Goal: Task Accomplishment & Management: Manage account settings

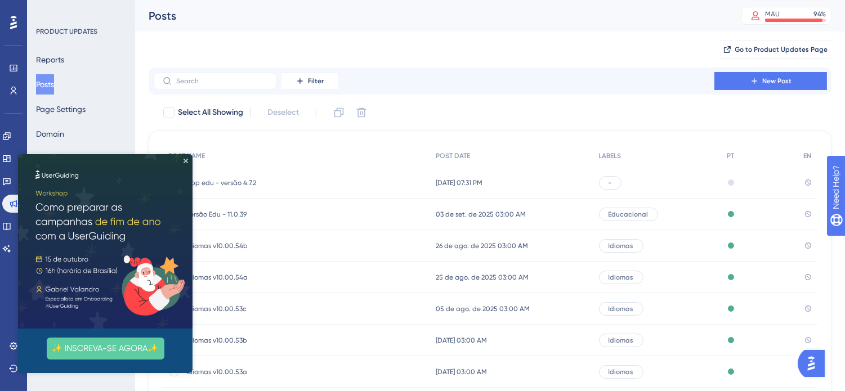
click at [186, 158] on img at bounding box center [105, 241] width 174 height 174
click at [98, 351] on button "✨ INSCREVA-SE AGORA✨" at bounding box center [106, 349] width 118 height 22
click at [186, 161] on icon "Close Preview" at bounding box center [186, 161] width 5 height 5
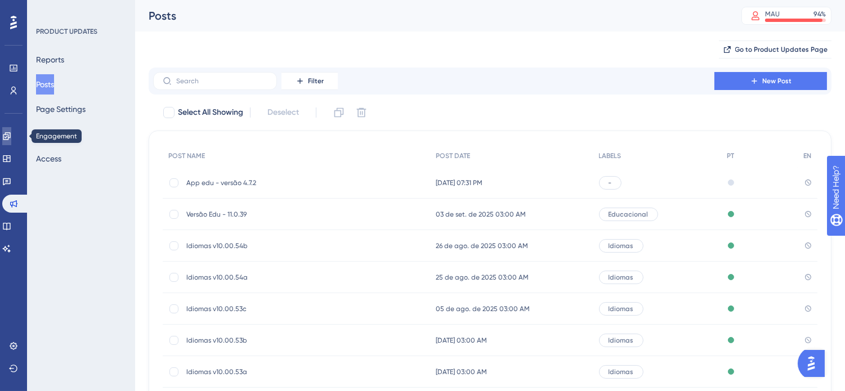
click at [11, 144] on link at bounding box center [6, 136] width 9 height 18
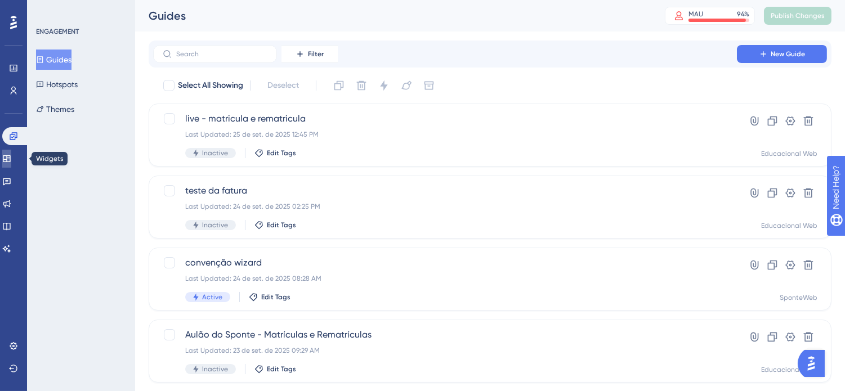
click at [10, 159] on icon at bounding box center [6, 158] width 7 height 7
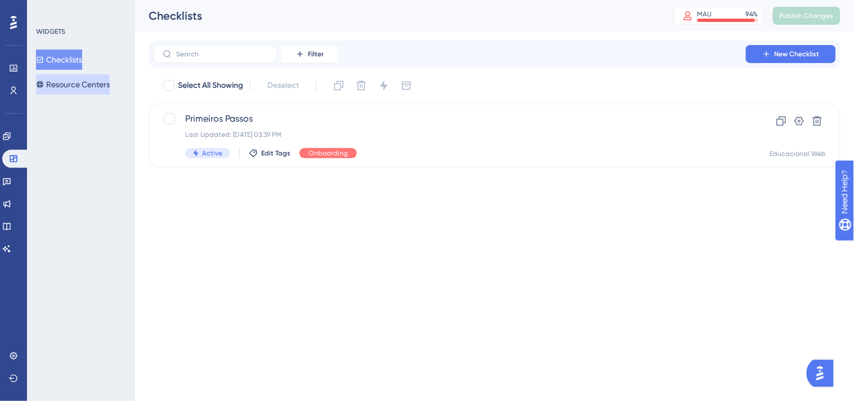
click at [93, 91] on button "Resource Centers" at bounding box center [73, 84] width 74 height 20
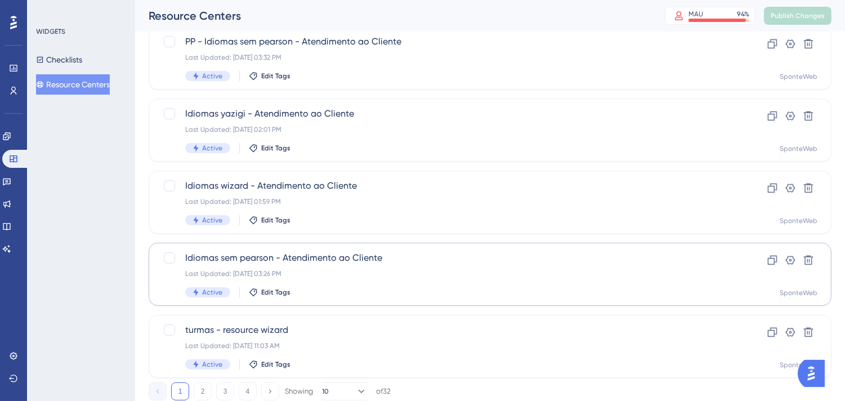
scroll to position [473, 0]
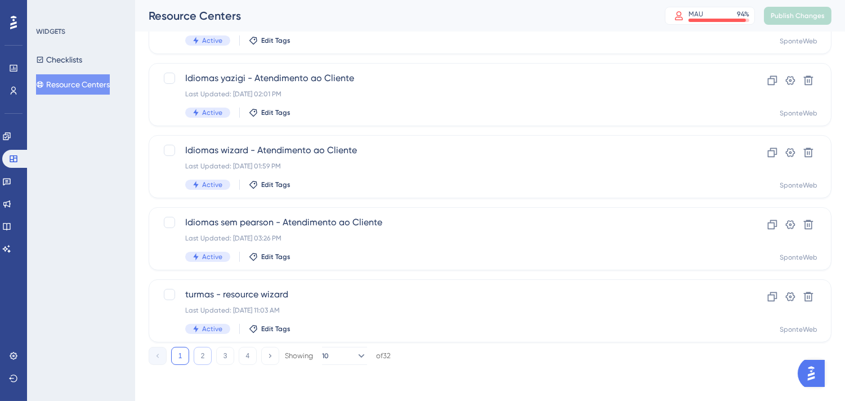
click at [210, 352] on button "2" at bounding box center [203, 356] width 18 height 18
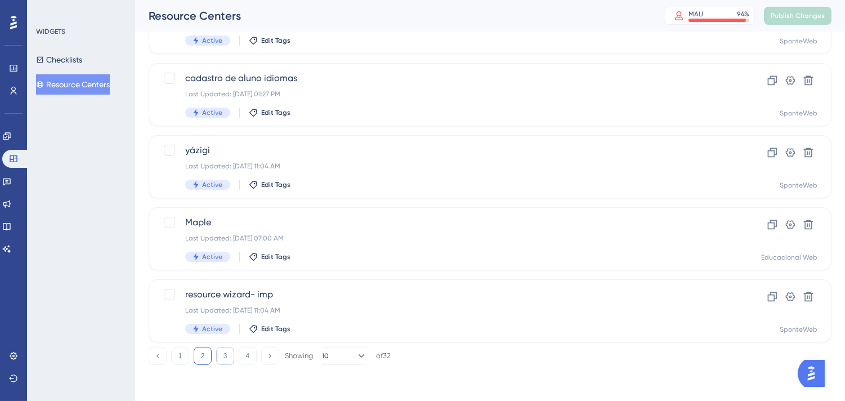
click at [234, 355] on button "3" at bounding box center [225, 356] width 18 height 18
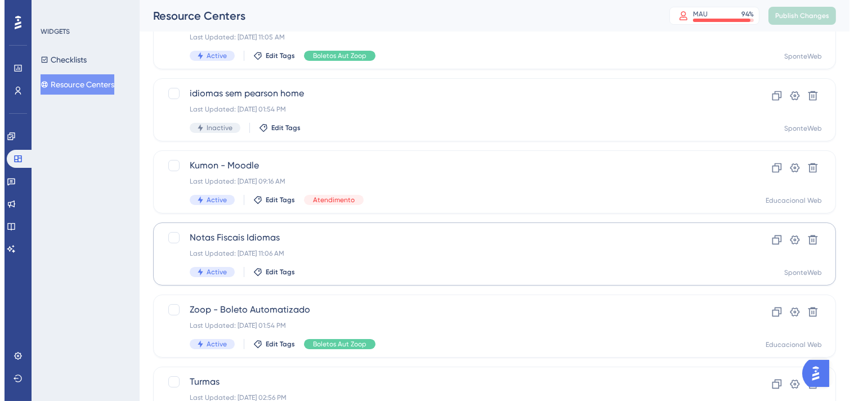
scroll to position [0, 0]
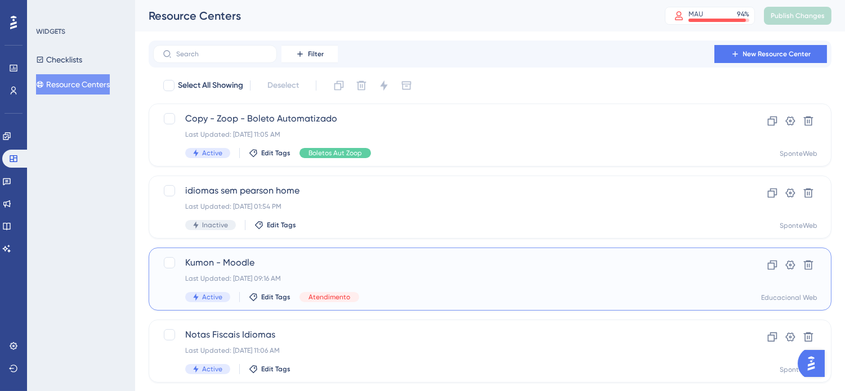
click at [417, 272] on div "Kumon - Moodle Last Updated: [DATE] 09:16 AM Active Edit Tags Atendimento" at bounding box center [445, 279] width 520 height 46
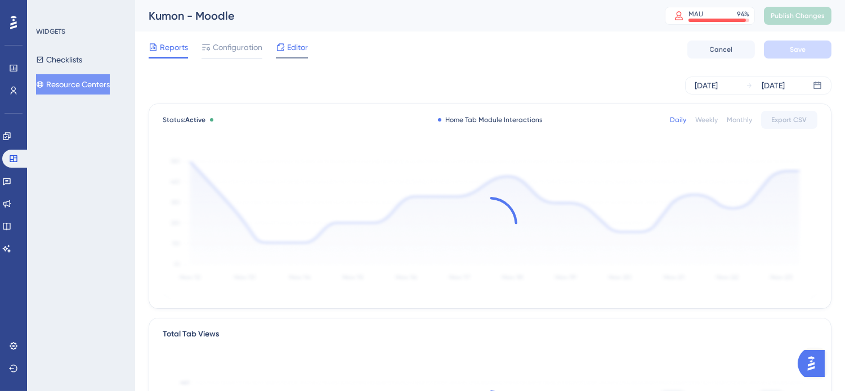
click at [292, 46] on span "Editor" at bounding box center [297, 48] width 21 height 14
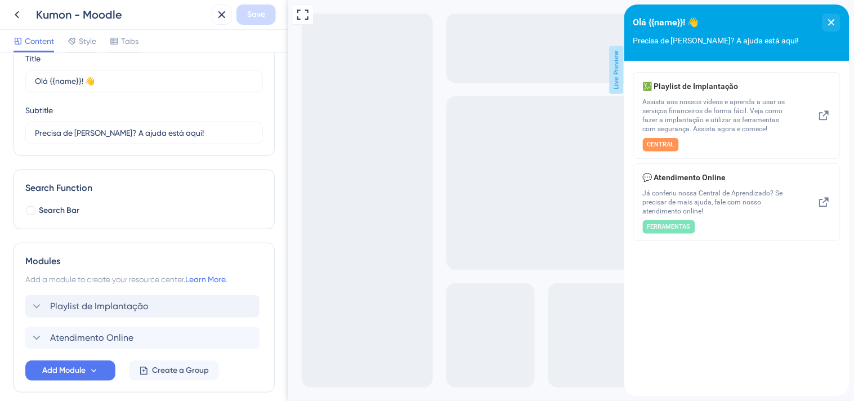
scroll to position [99, 0]
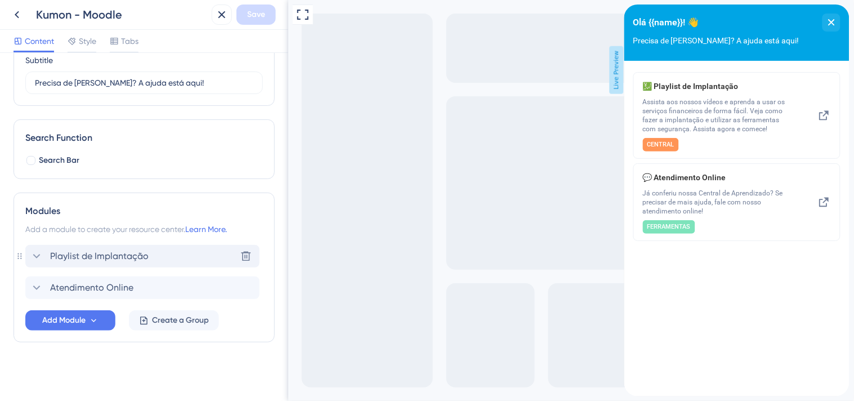
click at [52, 256] on span "Playlist de Implantação" at bounding box center [99, 256] width 99 height 14
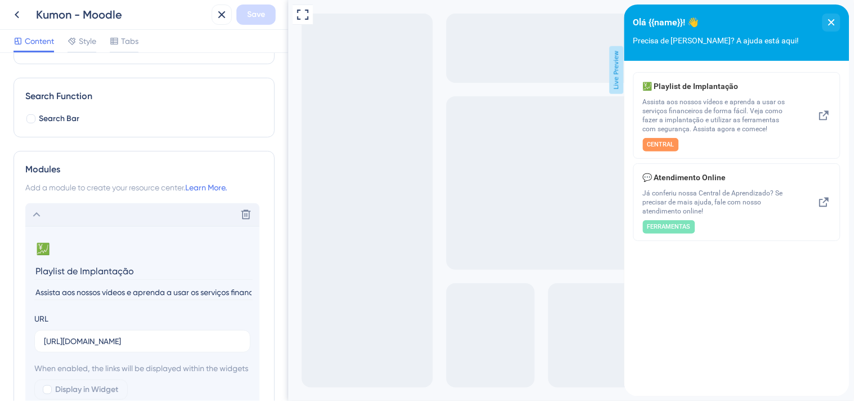
scroll to position [162, 0]
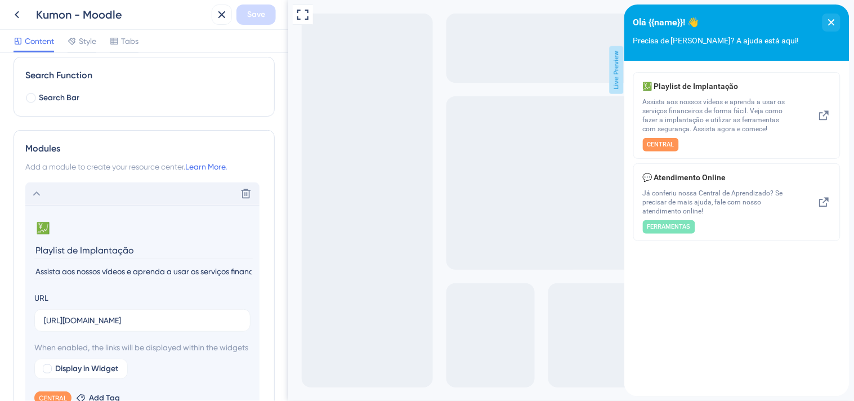
click at [31, 187] on icon at bounding box center [37, 194] width 14 height 14
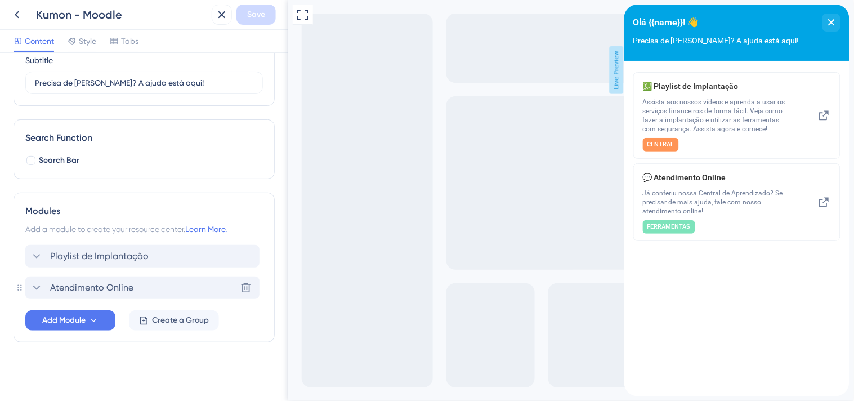
click at [39, 284] on icon at bounding box center [37, 288] width 14 height 14
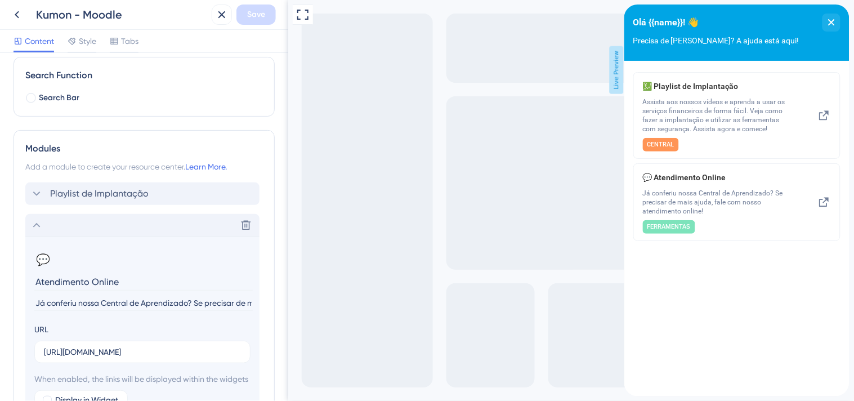
click at [42, 221] on icon at bounding box center [37, 225] width 14 height 14
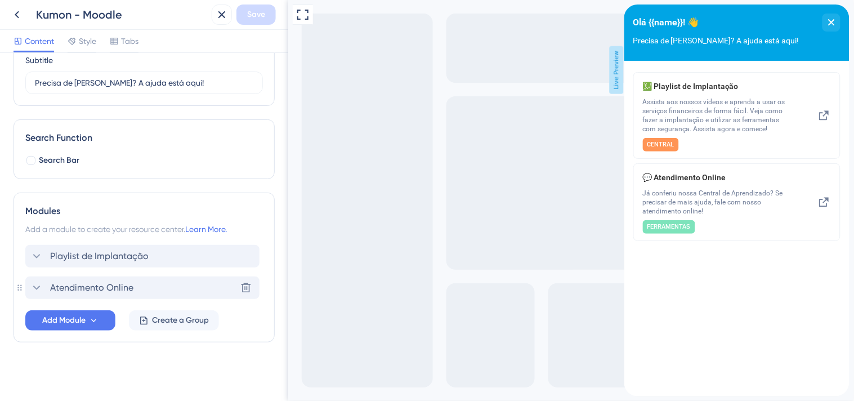
scroll to position [99, 0]
click at [81, 321] on span "Add Module" at bounding box center [63, 321] width 43 height 14
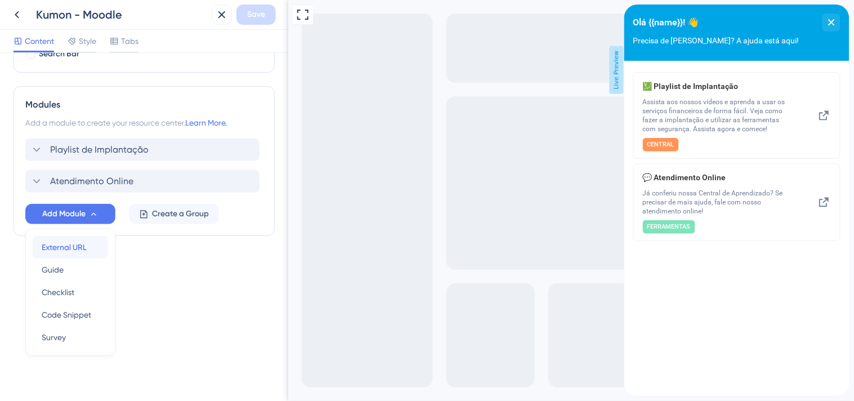
click at [82, 246] on span "External URL" at bounding box center [64, 247] width 45 height 14
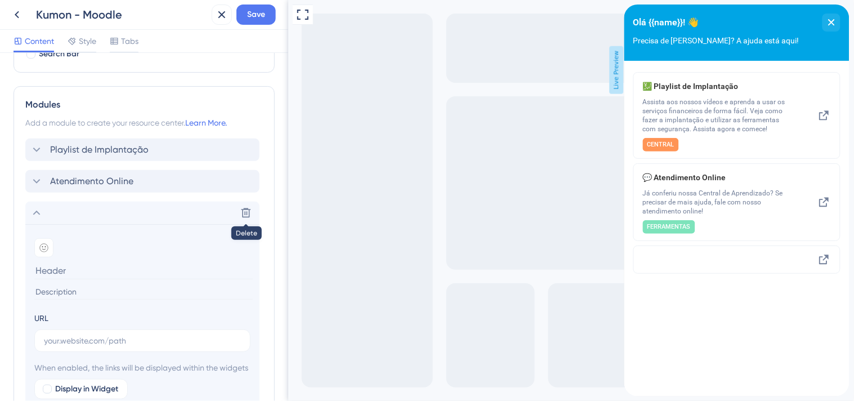
click at [87, 270] on input at bounding box center [143, 270] width 218 height 17
type input "Manual Sponte"
click at [86, 296] on input at bounding box center [143, 291] width 218 height 15
click at [114, 293] on input "Manual completo" at bounding box center [143, 291] width 218 height 15
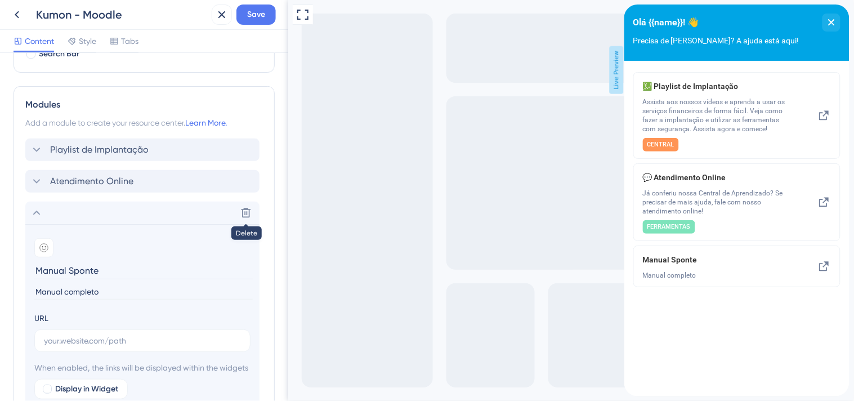
click at [114, 293] on input "Manual completo" at bounding box center [143, 291] width 218 height 15
paste input "com todas as ações e funcionalidades do sistema, reunindo orientações detalhada…"
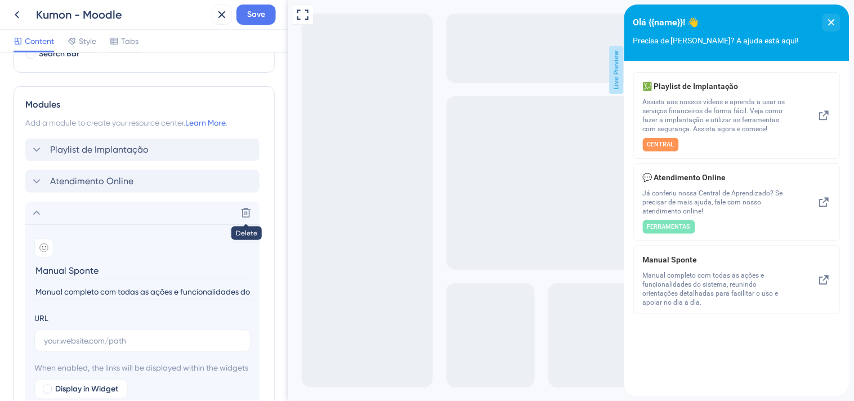
scroll to position [0, 305]
type input "Manual completo com todas as ações e funcionalidades do sistema, reunindo orien…"
click at [388, 312] on div "Full Screen Preview Live Preview" at bounding box center [571, 200] width 566 height 401
click at [146, 339] on input "text" at bounding box center [142, 340] width 197 height 12
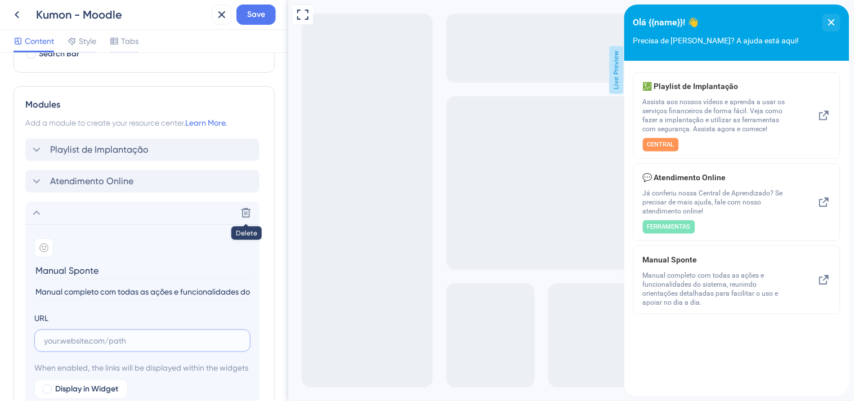
paste input "[URL][DOMAIN_NAME]"
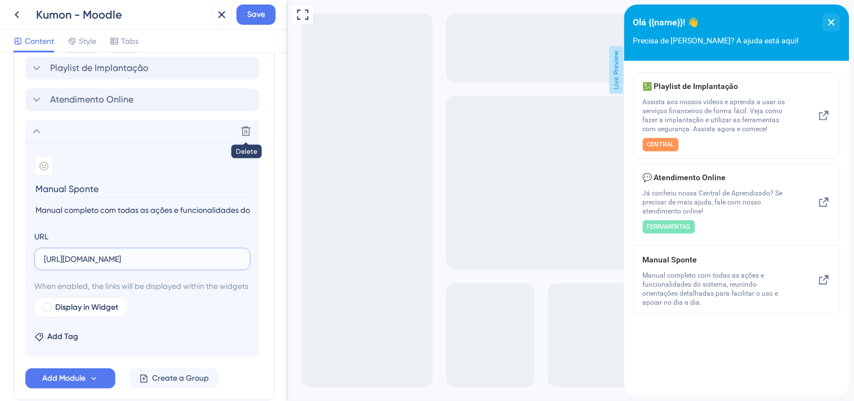
scroll to position [268, 0]
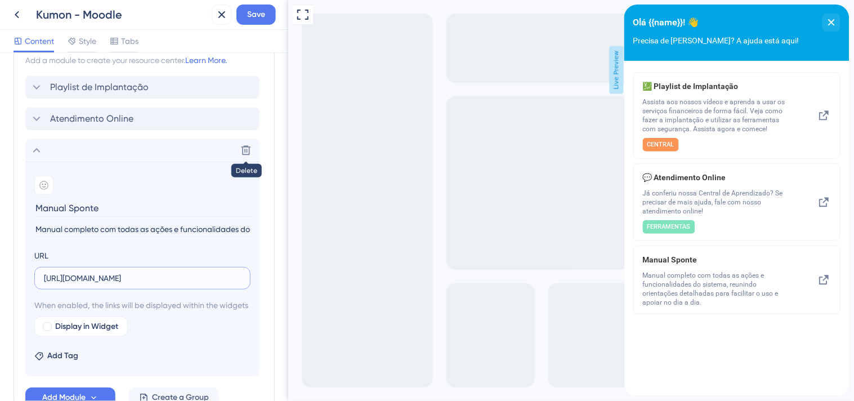
type input "[URL][DOMAIN_NAME]"
click at [45, 181] on icon at bounding box center [43, 185] width 9 height 9
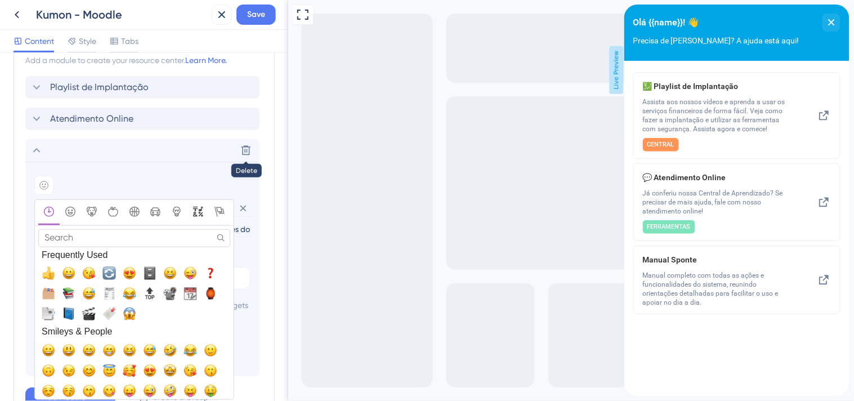
click at [202, 205] on button "Symbols" at bounding box center [197, 212] width 21 height 25
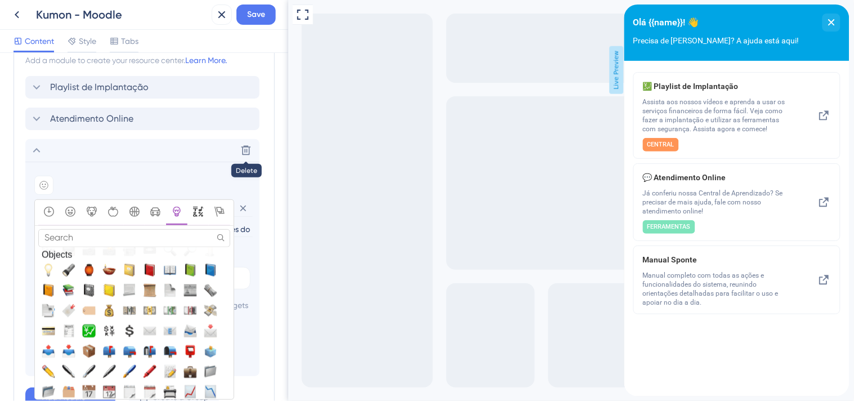
scroll to position [2711, 0]
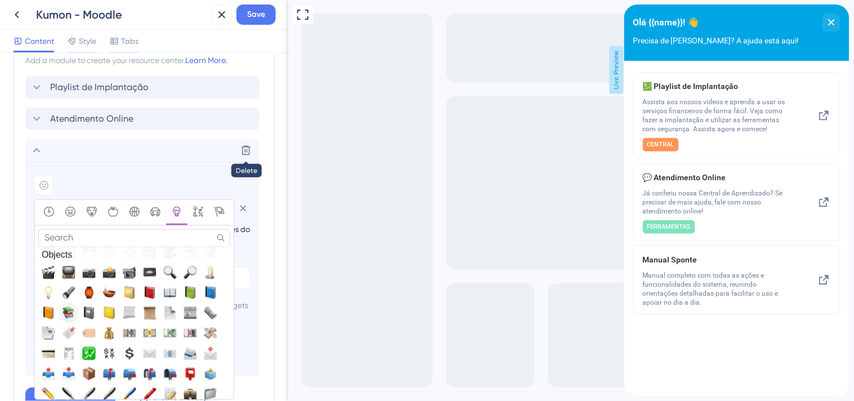
click at [66, 307] on span "📚, books" at bounding box center [69, 313] width 14 height 14
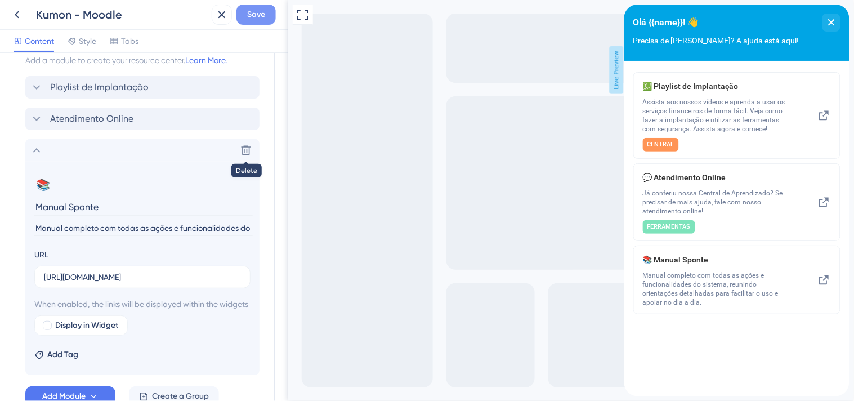
click at [249, 15] on span "Save" at bounding box center [256, 15] width 18 height 14
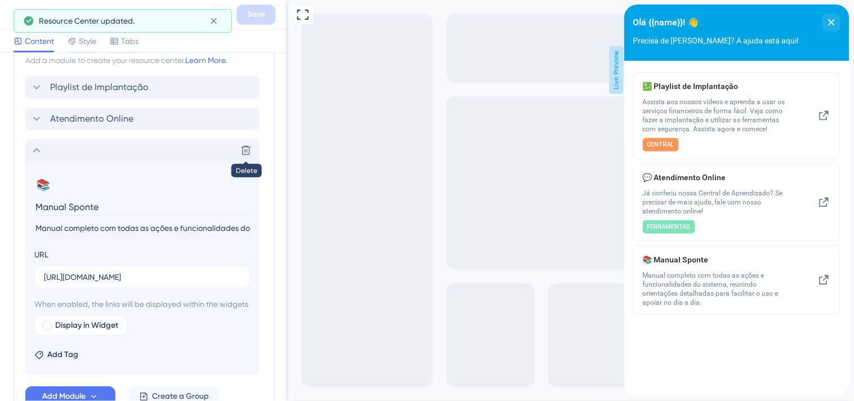
click at [37, 148] on icon at bounding box center [37, 151] width 14 height 14
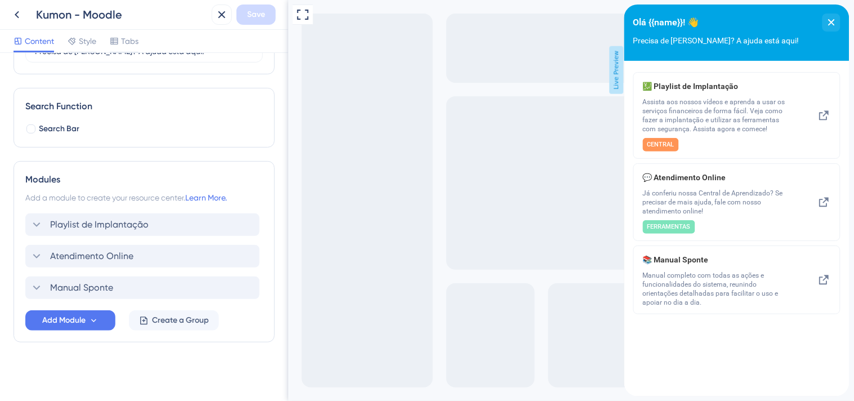
click at [19, 289] on div "Modules Add a module to create your resource center. Learn More. Playlist de Im…" at bounding box center [144, 251] width 261 height 181
drag, startPoint x: 42, startPoint y: 286, endPoint x: 45, endPoint y: 205, distance: 81.1
click at [45, 205] on div "Modules Add a module to create your resource center. Learn More. Playlist de Im…" at bounding box center [144, 251] width 261 height 181
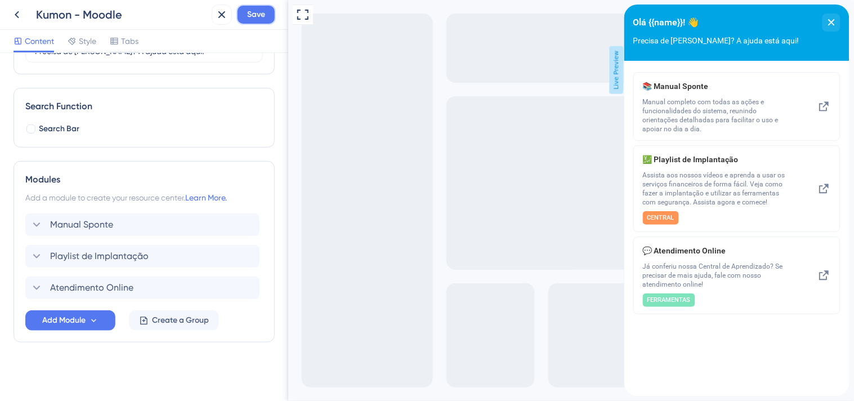
click at [252, 14] on span "Save" at bounding box center [256, 15] width 18 height 14
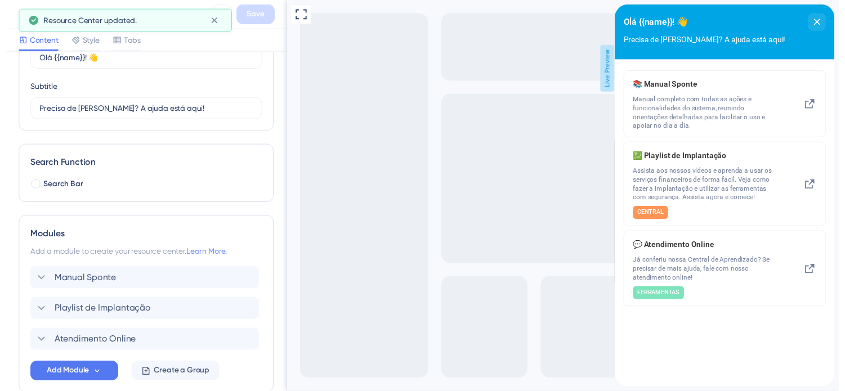
scroll to position [0, 0]
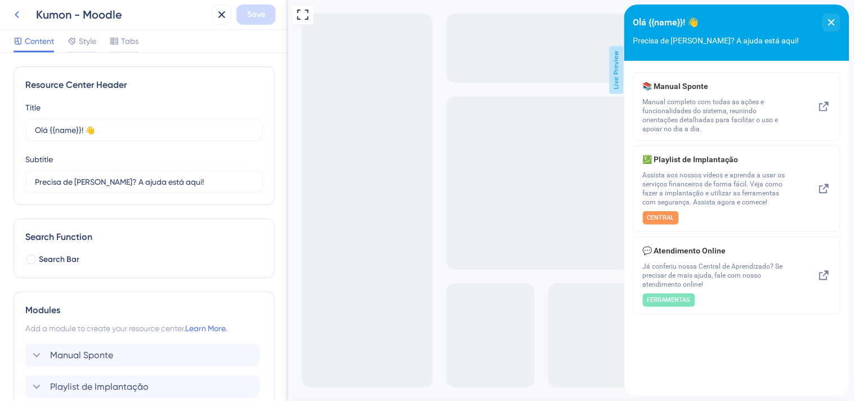
click at [11, 14] on icon at bounding box center [17, 15] width 14 height 14
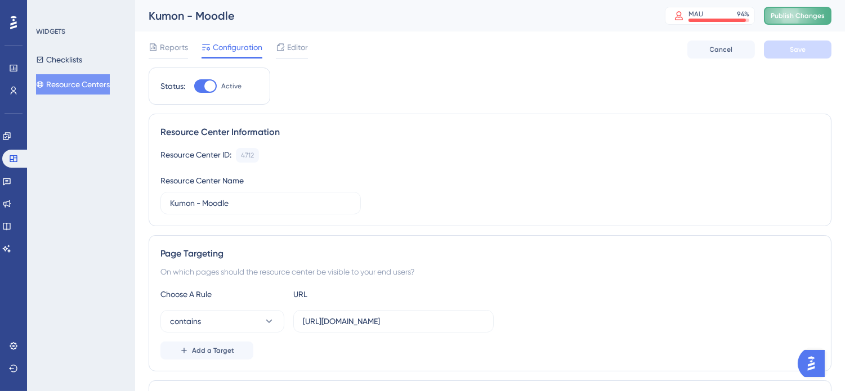
click at [812, 15] on span "Publish Changes" at bounding box center [798, 15] width 54 height 9
click at [62, 85] on button "Resource Centers" at bounding box center [73, 84] width 74 height 20
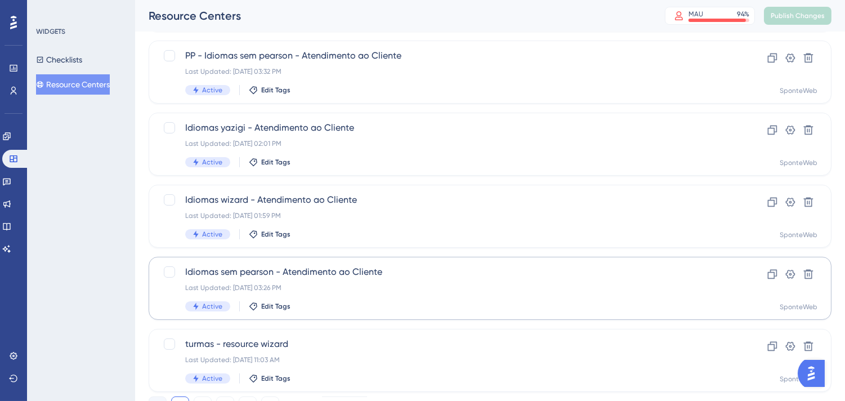
scroll to position [473, 0]
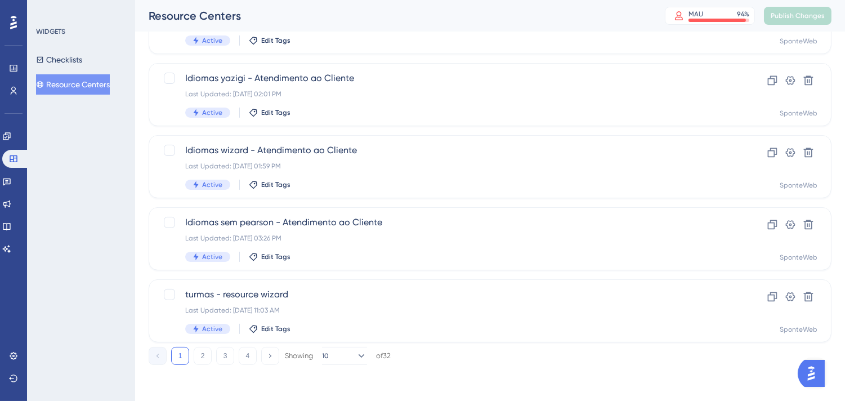
click at [203, 343] on div "1 2 3 4 Showing 10 of 32" at bounding box center [490, 353] width 683 height 23
click at [204, 351] on button "2" at bounding box center [203, 356] width 18 height 18
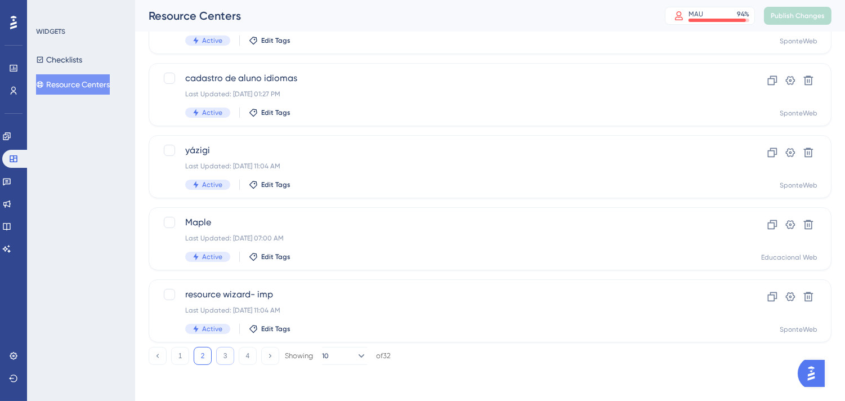
click at [221, 355] on button "3" at bounding box center [225, 356] width 18 height 18
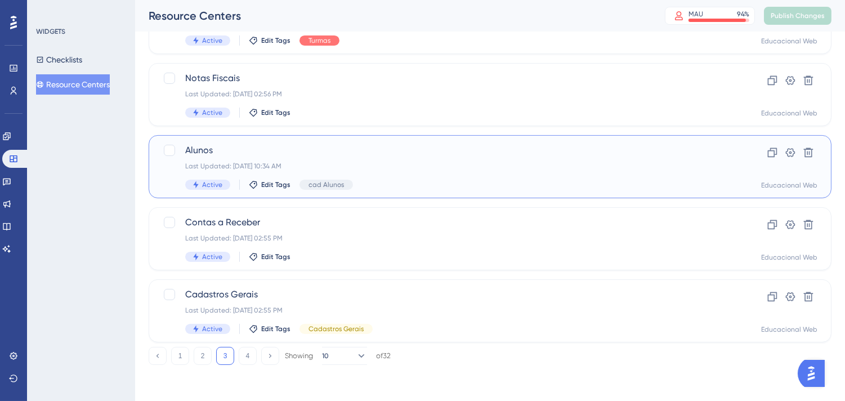
click at [527, 167] on div "Last Updated: [DATE] 10:34 AM" at bounding box center [445, 166] width 520 height 9
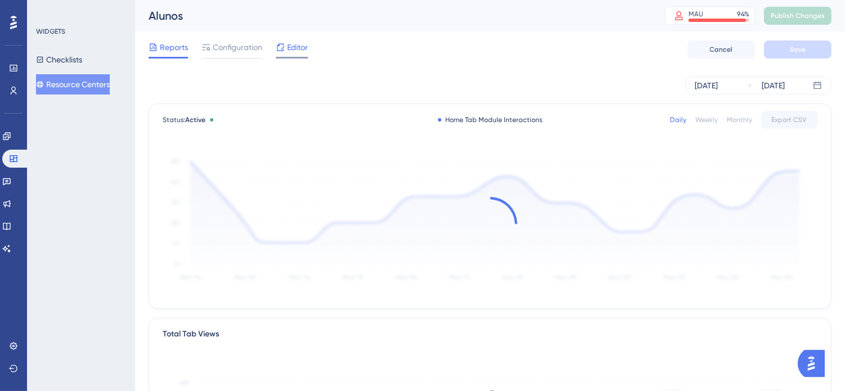
click at [284, 46] on icon at bounding box center [280, 47] width 9 height 9
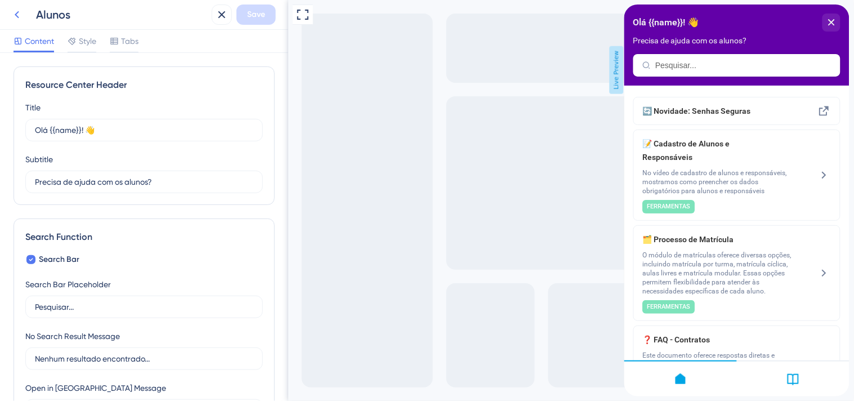
click at [17, 19] on icon at bounding box center [17, 15] width 14 height 14
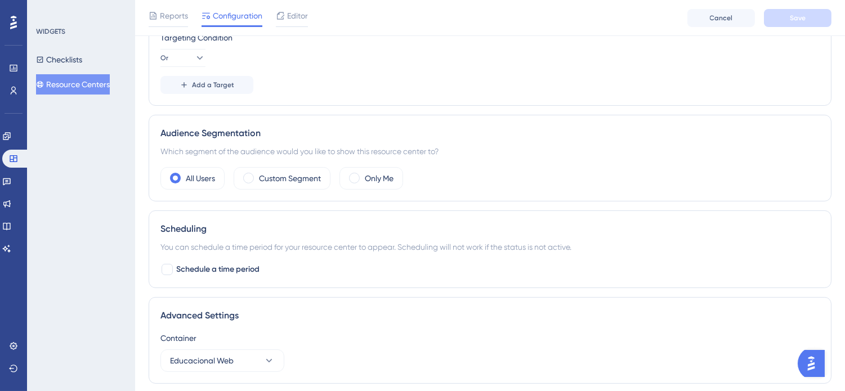
scroll to position [375, 0]
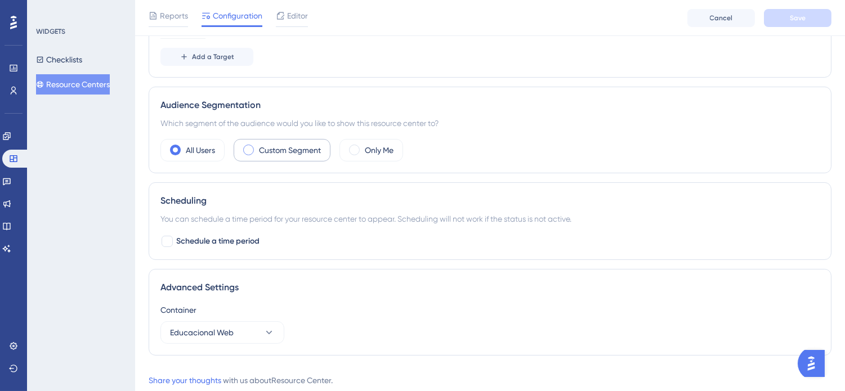
click at [267, 147] on label "Custom Segment" at bounding box center [290, 151] width 62 height 14
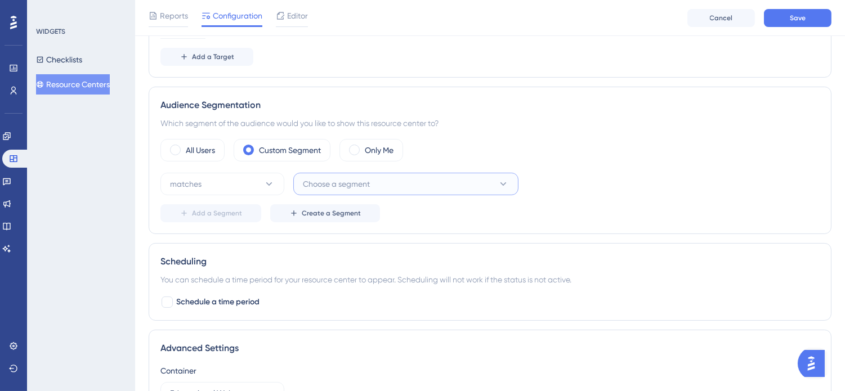
click at [353, 183] on span "Choose a segment" at bounding box center [336, 184] width 67 height 14
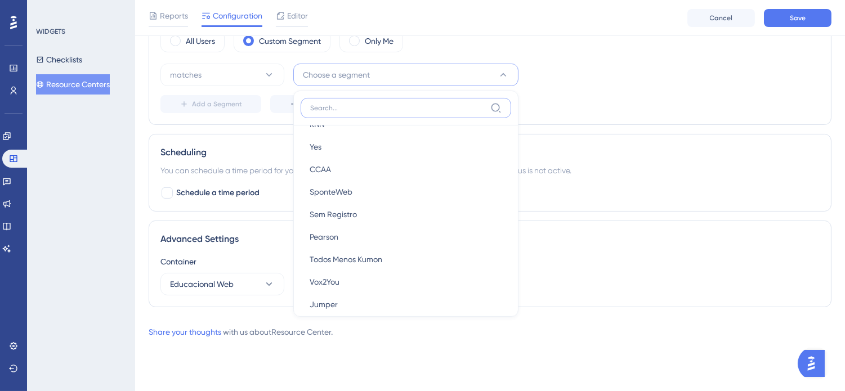
scroll to position [1376, 0]
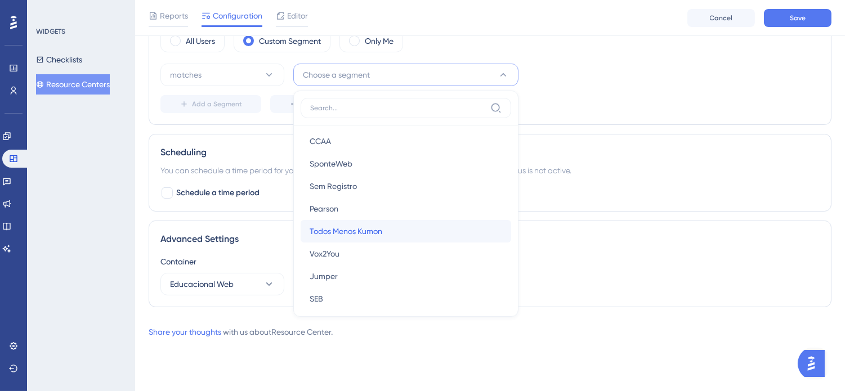
click at [402, 233] on div "Todos Menos Kumon Todos Menos Kumon" at bounding box center [406, 231] width 193 height 23
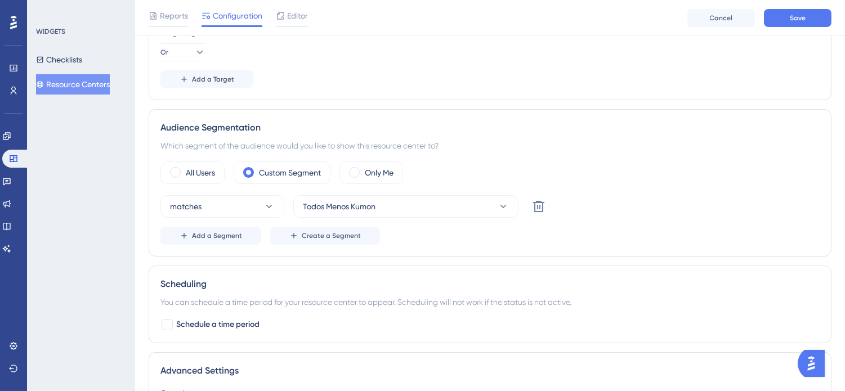
scroll to position [343, 0]
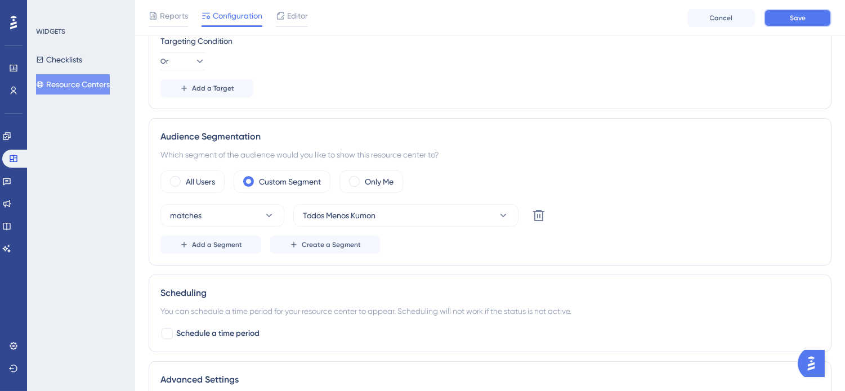
click at [794, 20] on span "Save" at bounding box center [798, 18] width 16 height 9
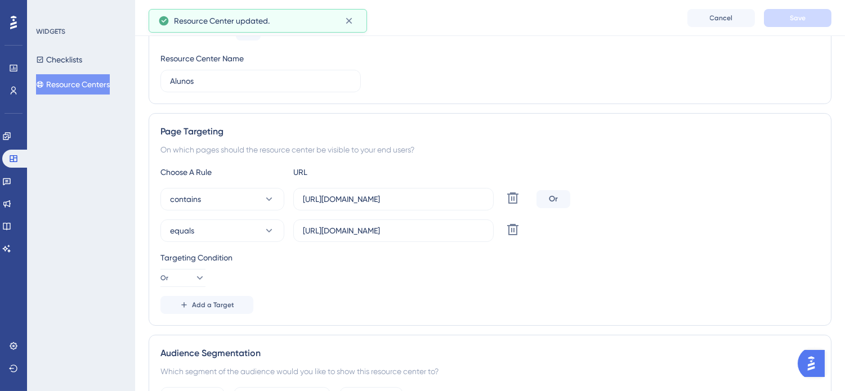
scroll to position [0, 0]
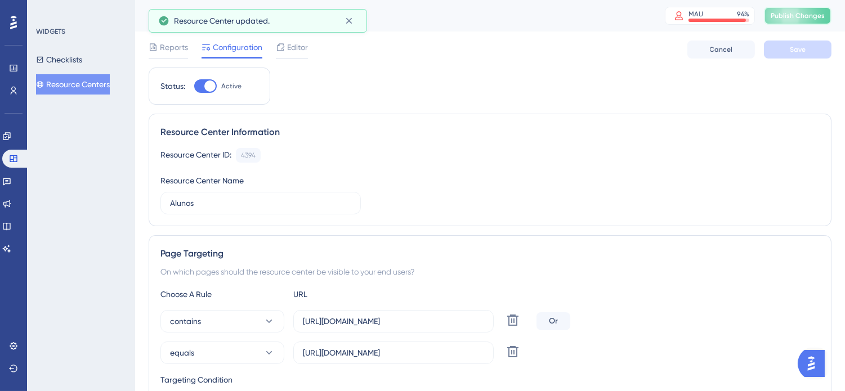
click at [786, 14] on span "Publish Changes" at bounding box center [798, 15] width 54 height 9
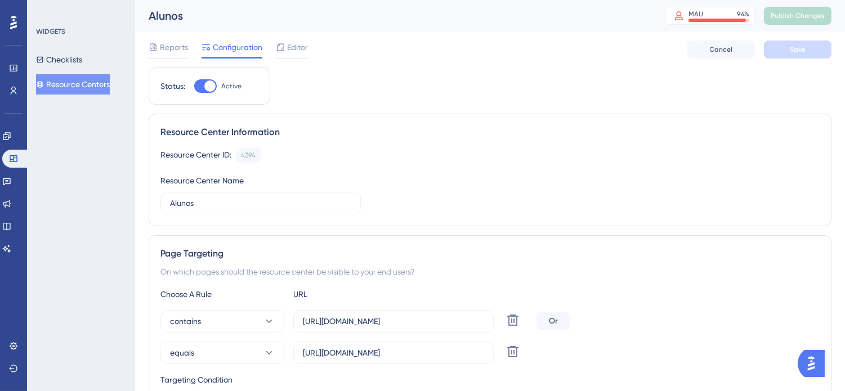
click at [66, 82] on button "Resource Centers" at bounding box center [73, 84] width 74 height 20
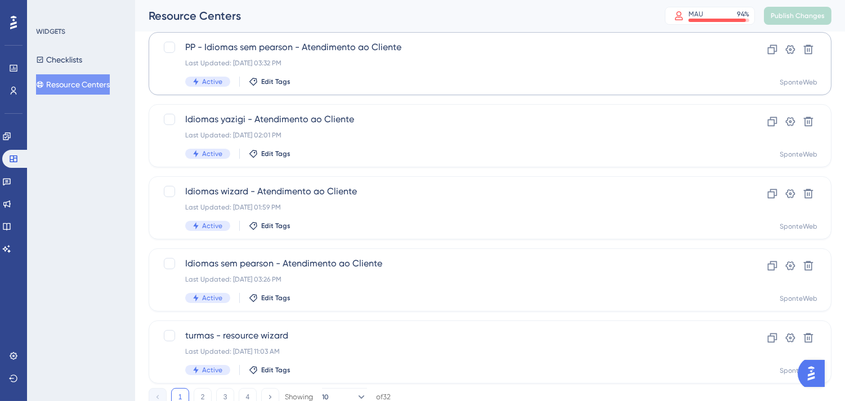
scroll to position [473, 0]
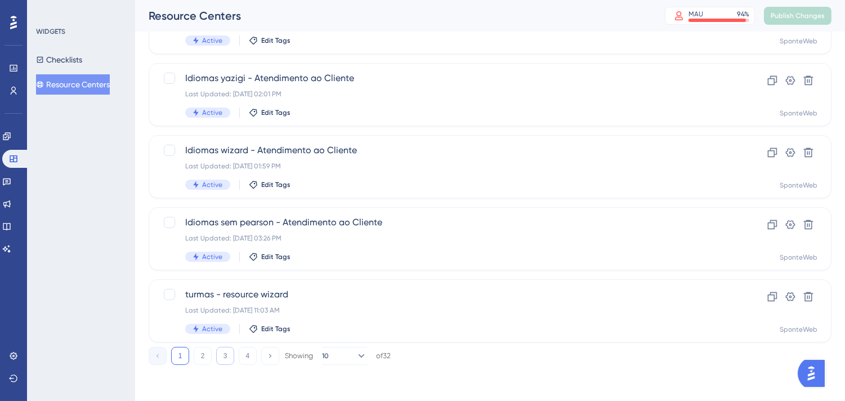
click at [231, 358] on button "3" at bounding box center [225, 356] width 18 height 18
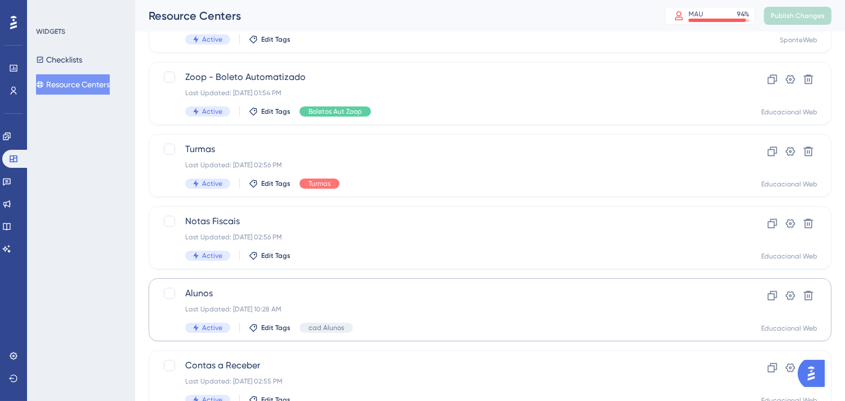
scroll to position [285, 0]
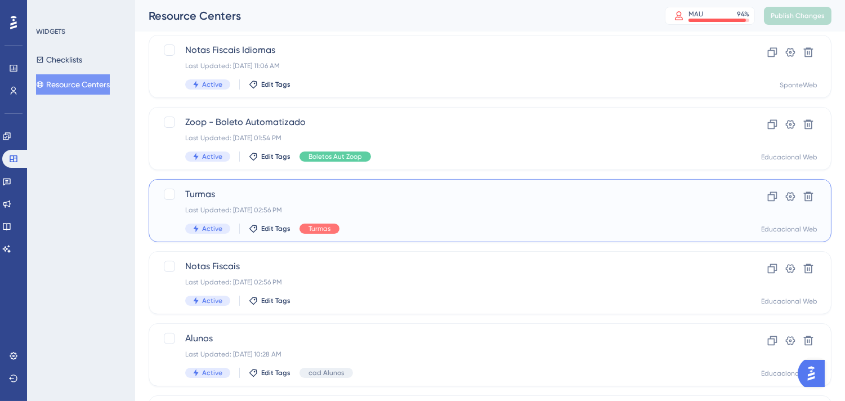
click at [470, 201] on div "Turmas Last Updated: [DATE] 02:56 PM Active Edit Tags Turmas" at bounding box center [445, 210] width 520 height 46
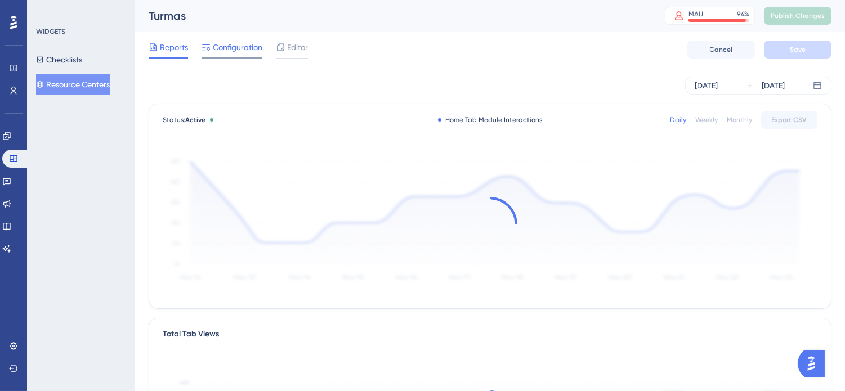
click at [239, 48] on span "Configuration" at bounding box center [238, 48] width 50 height 14
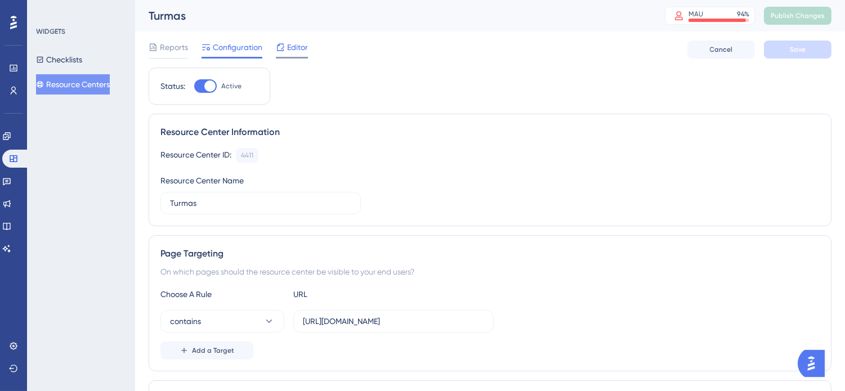
click at [293, 46] on span "Editor" at bounding box center [297, 48] width 21 height 14
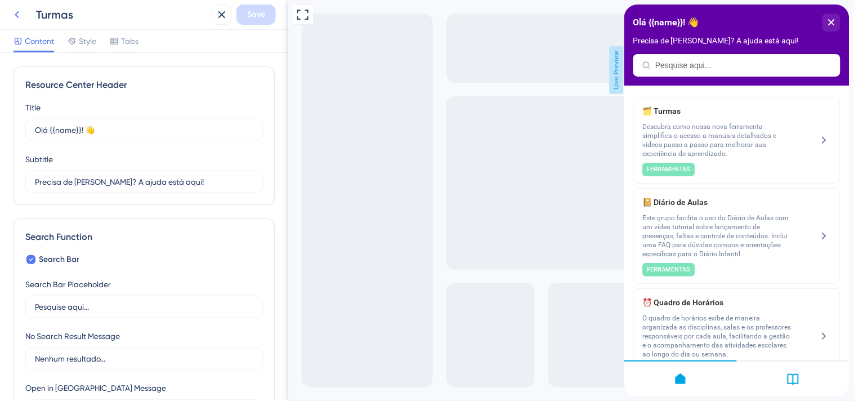
click at [17, 10] on icon at bounding box center [17, 15] width 14 height 14
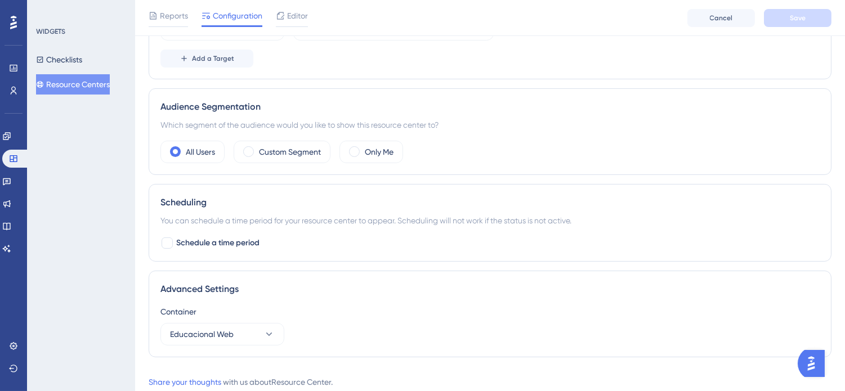
scroll to position [330, 0]
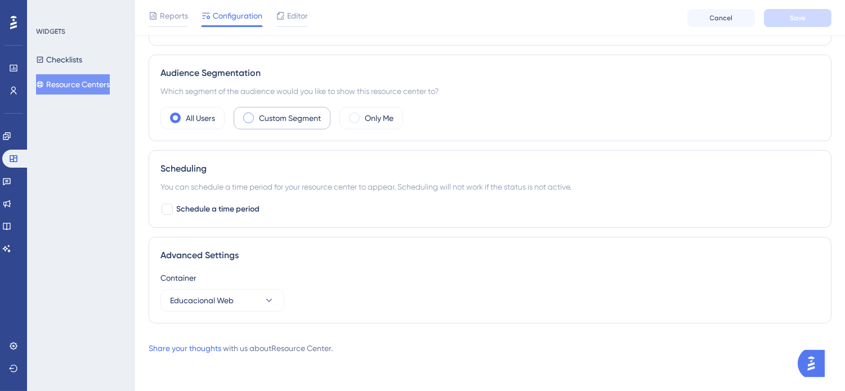
click at [312, 114] on label "Custom Segment" at bounding box center [290, 118] width 62 height 14
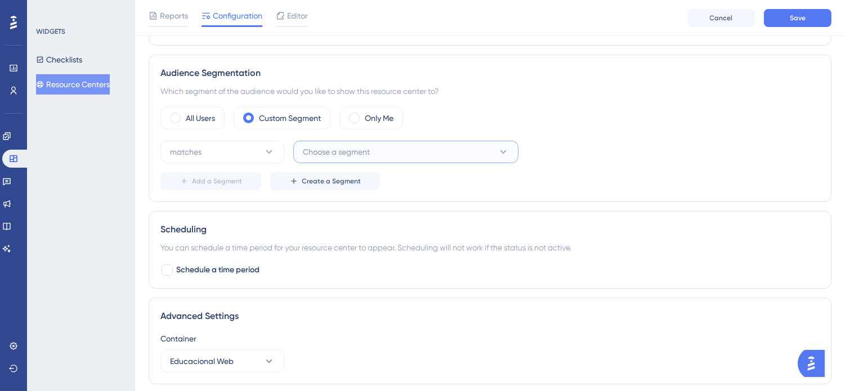
click at [368, 155] on span "Choose a segment" at bounding box center [336, 152] width 67 height 14
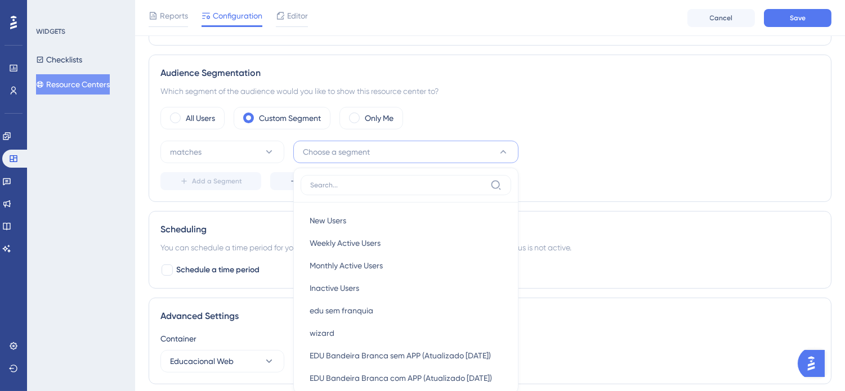
scroll to position [408, 0]
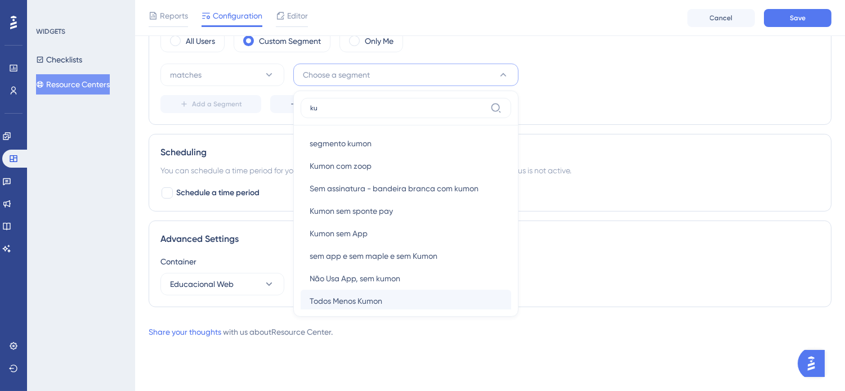
type input "ku"
click at [413, 293] on div "Todos Menos Kumon Todos Menos Kumon" at bounding box center [406, 301] width 193 height 23
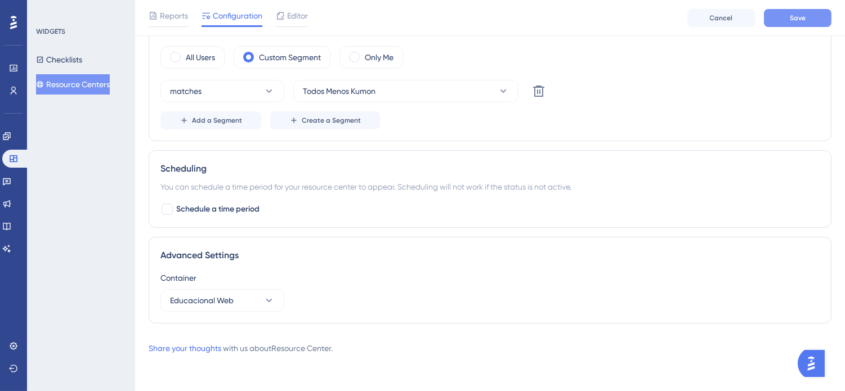
click at [794, 15] on span "Save" at bounding box center [798, 18] width 16 height 9
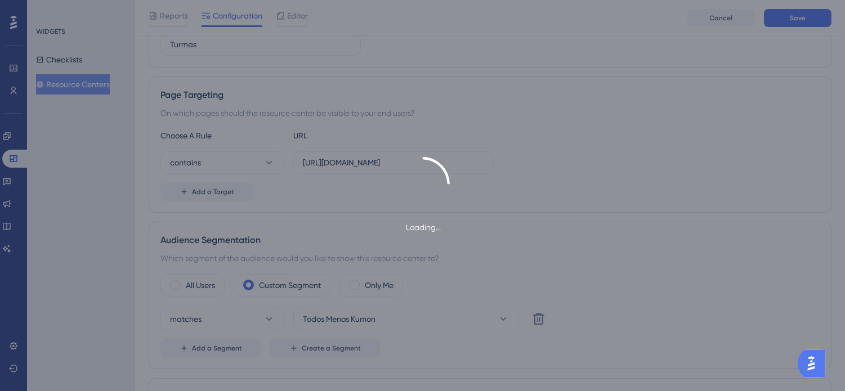
scroll to position [0, 0]
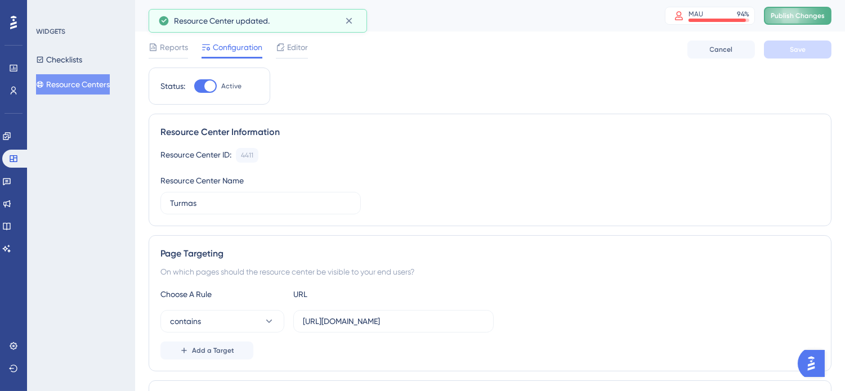
click at [805, 10] on button "Publish Changes" at bounding box center [798, 16] width 68 height 18
